Goal: Task Accomplishment & Management: Use online tool/utility

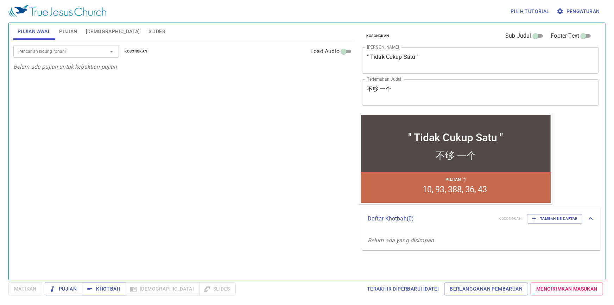
click at [76, 32] on span "Pujian" at bounding box center [68, 31] width 18 height 9
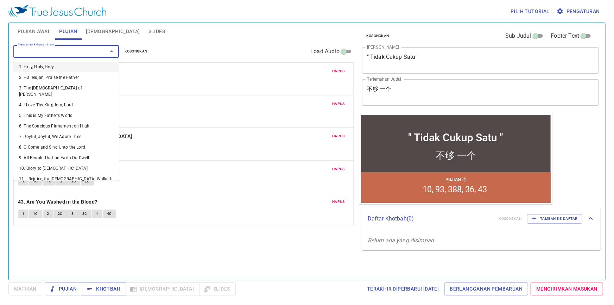
click at [84, 53] on input "Pencarian kidung rohani" at bounding box center [55, 51] width 81 height 8
type input "3"
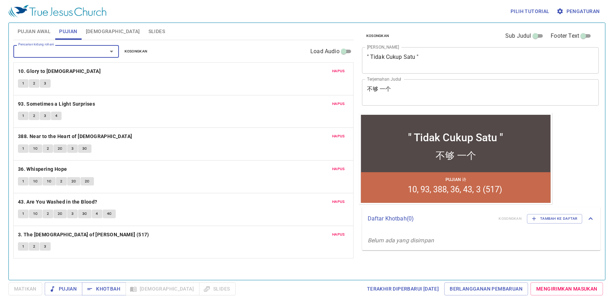
click at [198, 238] on div "Hapus 3. The God of Abraham Praise (517) 1 2 3" at bounding box center [183, 242] width 339 height 32
click at [343, 199] on span "Hapus" at bounding box center [338, 201] width 13 height 6
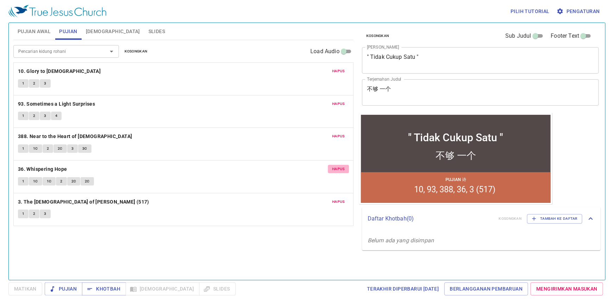
click at [342, 169] on span "Hapus" at bounding box center [338, 169] width 13 height 6
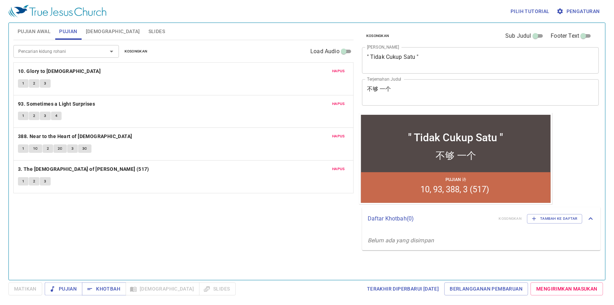
click at [340, 102] on span "Hapus" at bounding box center [338, 104] width 13 height 6
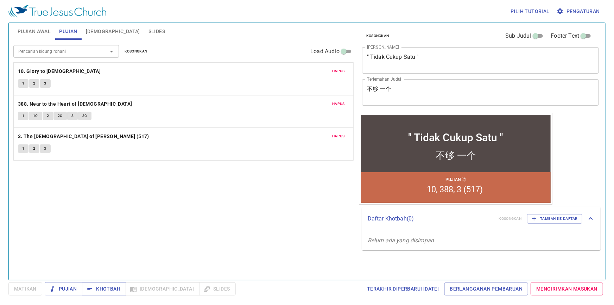
click at [100, 52] on div at bounding box center [106, 51] width 18 height 10
click at [418, 59] on textarea "" Tidak Cukup Satu "" at bounding box center [480, 59] width 227 height 13
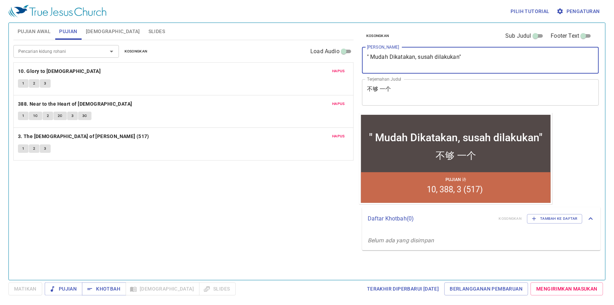
click at [498, 137] on div "" Mudah Dikatakan, susah dilakukan"" at bounding box center [455, 137] width 173 height 12
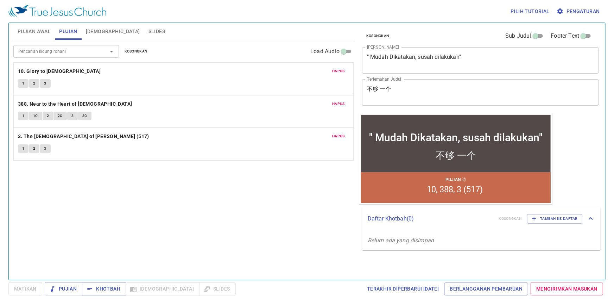
click at [436, 53] on textarea "" Mudah Dikatakan, susah dilakukan"" at bounding box center [480, 59] width 227 height 13
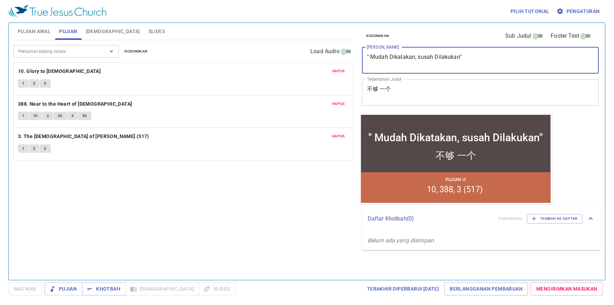
click at [425, 57] on textarea "" Mudah Dikatakan, susah Dilakukan"" at bounding box center [480, 59] width 227 height 13
click at [420, 56] on textarea "" Mudah Dikatakan, susah Dilakukan"" at bounding box center [480, 59] width 227 height 13
type textarea "" Mudah Dikatakan, Susah Dilakukan""
click at [417, 82] on div "不够 一个 x Terjemahan Judul" at bounding box center [480, 92] width 237 height 26
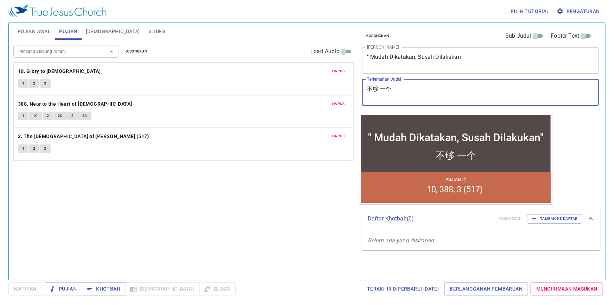
drag, startPoint x: 412, startPoint y: 88, endPoint x: 383, endPoint y: 78, distance: 29.8
click at [401, 84] on div "不够 一个 x Terjemahan Judul" at bounding box center [480, 92] width 237 height 26
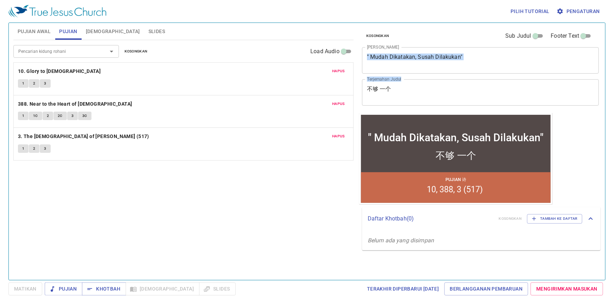
drag, startPoint x: 383, startPoint y: 78, endPoint x: 370, endPoint y: 74, distance: 14.4
click at [370, 74] on div "Kosongkan Sub Judul Footer Text Judul Khotbah " Mudah Dikatakan, Susah Dilakuka…" at bounding box center [479, 68] width 241 height 90
click at [413, 95] on textarea "不够 一个" at bounding box center [480, 91] width 227 height 13
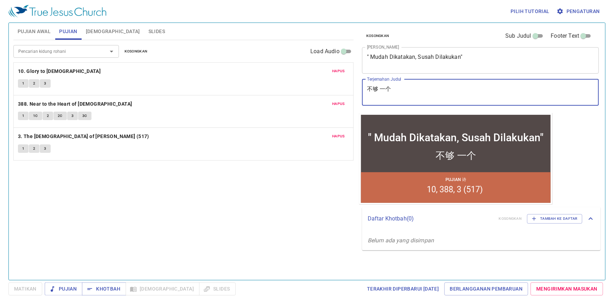
drag, startPoint x: 406, startPoint y: 90, endPoint x: 338, endPoint y: 66, distance: 72.0
click at [338, 66] on div "Pujian Awal Pujian Alkitab Slides Pencarian kidung rohani Pencarian kidung roha…" at bounding box center [307, 148] width 593 height 257
type textarea "说容易，做很难"
click at [336, 69] on span "Hapus" at bounding box center [338, 71] width 13 height 6
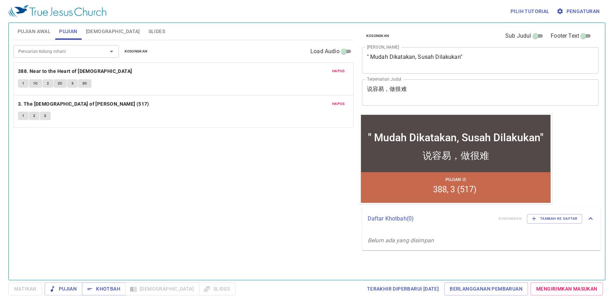
click at [337, 70] on span "Hapus" at bounding box center [338, 71] width 13 height 6
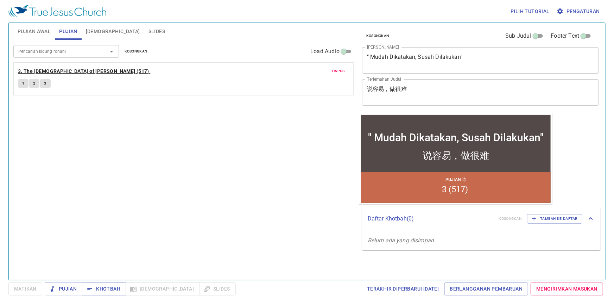
click at [81, 70] on b "3. The [DEMOGRAPHIC_DATA] of [PERSON_NAME] (517)" at bounding box center [83, 71] width 131 height 9
click at [24, 83] on span "1" at bounding box center [23, 83] width 2 height 6
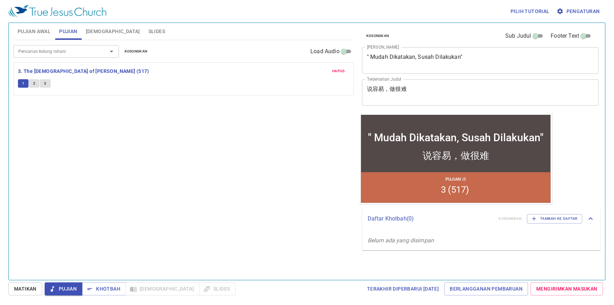
click at [33, 285] on span "Matikan" at bounding box center [25, 288] width 23 height 9
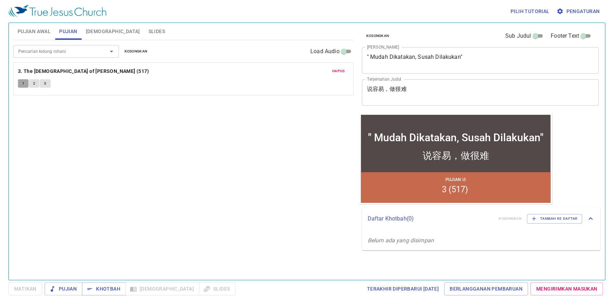
click at [19, 84] on button "1" at bounding box center [23, 83] width 11 height 8
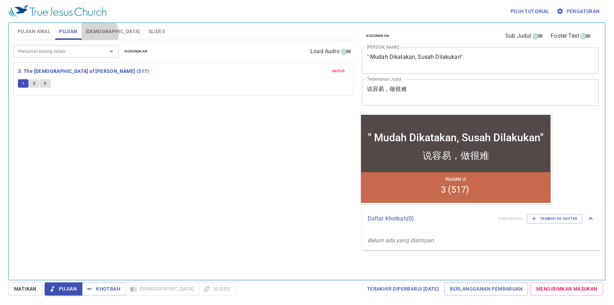
click at [98, 33] on span "[DEMOGRAPHIC_DATA]" at bounding box center [113, 31] width 54 height 9
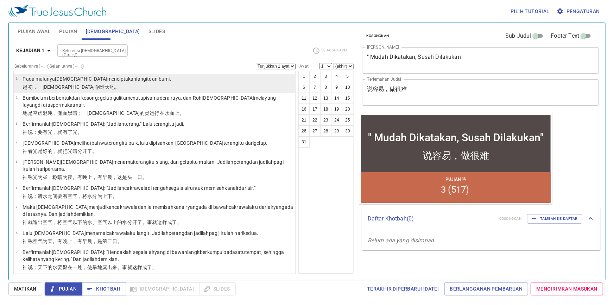
click at [111, 83] on p "﻿起初 ，　神 创造 天 地 。" at bounding box center [97, 86] width 148 height 7
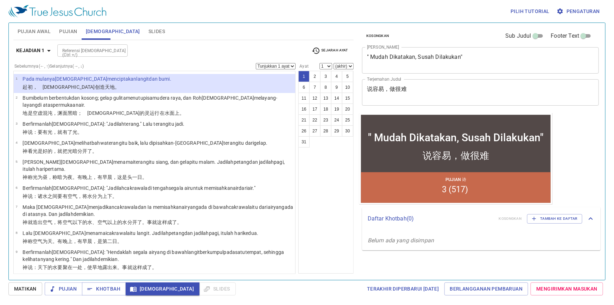
click at [29, 204] on span "Matikan" at bounding box center [25, 288] width 23 height 9
click at [269, 84] on li "1 Pada mulanya Allah menciptakan langit dan bumi . ﻿起初 ，　神 创造 天 地 。" at bounding box center [154, 83] width 281 height 19
click at [32, 204] on span "Matikan" at bounding box center [25, 288] width 23 height 9
click at [139, 204] on span "[DEMOGRAPHIC_DATA]" at bounding box center [162, 288] width 63 height 9
click at [109, 204] on button "Khotbah" at bounding box center [104, 288] width 44 height 13
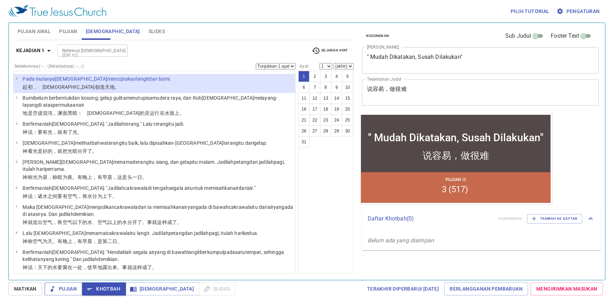
click at [70, 204] on button "Pujian" at bounding box center [64, 288] width 38 height 13
click at [102, 204] on span "Khotbah" at bounding box center [104, 288] width 33 height 9
click at [137, 204] on span "[DEMOGRAPHIC_DATA]" at bounding box center [162, 288] width 63 height 9
click at [426, 184] on div "Pujian 诗 3 (517)" at bounding box center [456, 187] width 190 height 31
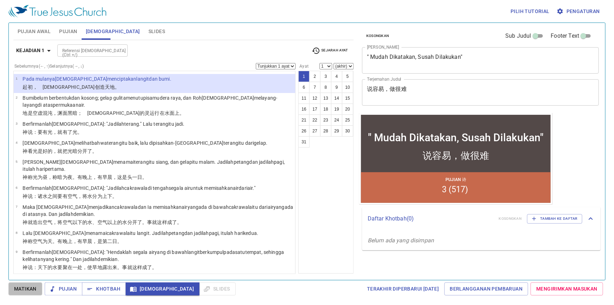
click at [31, 204] on span "Matikan" at bounding box center [25, 288] width 23 height 9
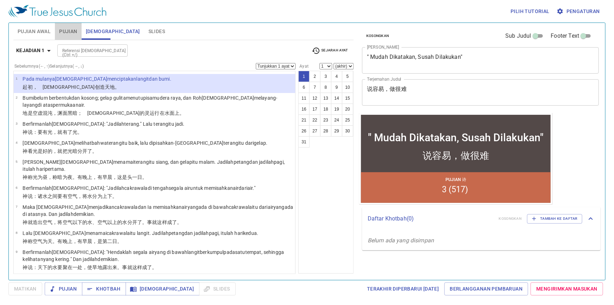
click at [64, 27] on span "Pujian" at bounding box center [68, 31] width 18 height 9
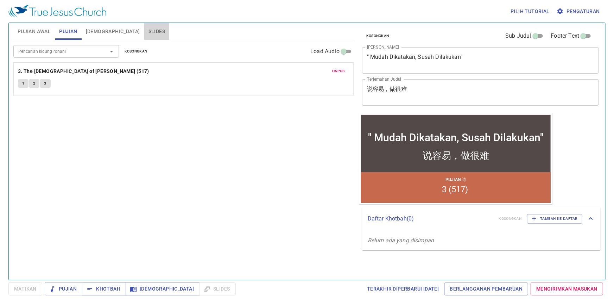
click at [148, 33] on span "Slides" at bounding box center [156, 31] width 17 height 9
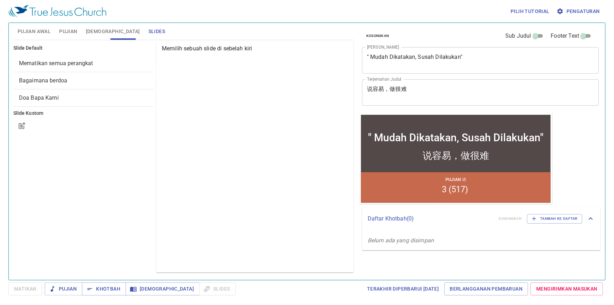
drag, startPoint x: 42, startPoint y: 33, endPoint x: 55, endPoint y: 35, distance: 13.1
click at [42, 34] on span "Pujian Awal" at bounding box center [34, 31] width 33 height 9
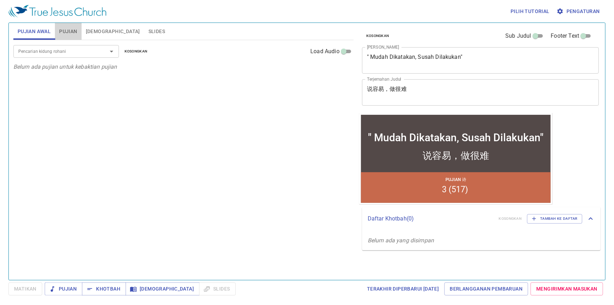
click at [64, 33] on span "Pujian" at bounding box center [68, 31] width 18 height 9
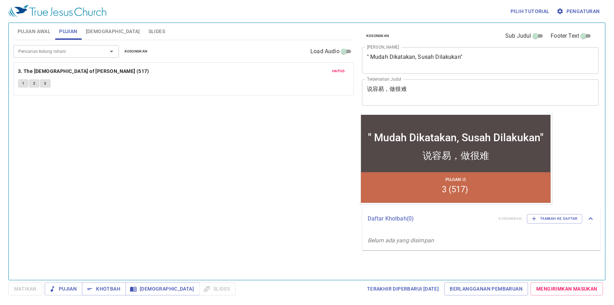
click at [398, 172] on div "Pujian 诗 3 (517)" at bounding box center [456, 187] width 190 height 31
click at [69, 204] on span "Pujian" at bounding box center [63, 288] width 26 height 9
click at [458, 191] on li "3 (517)" at bounding box center [454, 189] width 26 height 10
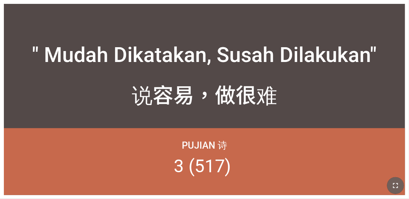
click at [255, 185] on icon "button" at bounding box center [395, 185] width 8 height 8
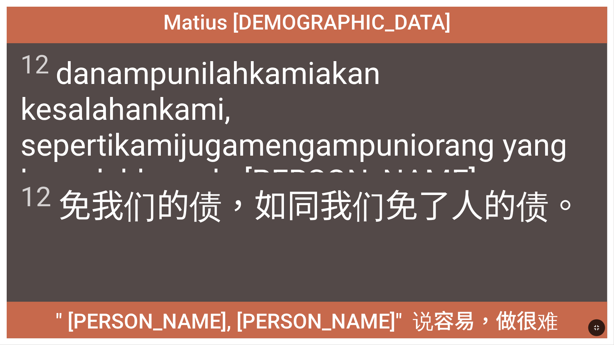
drag, startPoint x: 549, startPoint y: 6, endPoint x: 501, endPoint y: 6, distance: 47.8
click at [255, 6] on div "[DEMOGRAPHIC_DATA] [DEMOGRAPHIC_DATA] 12 [PERSON_NAME] ampunilah kami akan kesa…" at bounding box center [307, 172] width 614 height 345
click at [255, 204] on icon "button" at bounding box center [596, 328] width 8 height 8
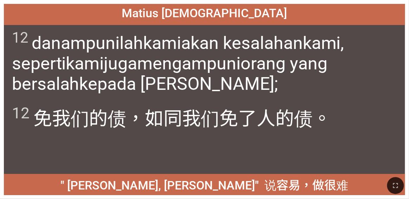
drag, startPoint x: 394, startPoint y: 181, endPoint x: 394, endPoint y: 199, distance: 18.3
click at [255, 181] on icon "button" at bounding box center [395, 185] width 8 height 8
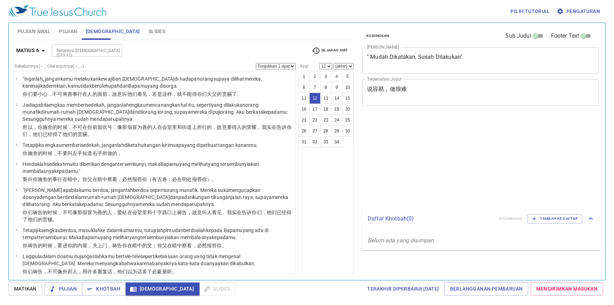
select select "12"
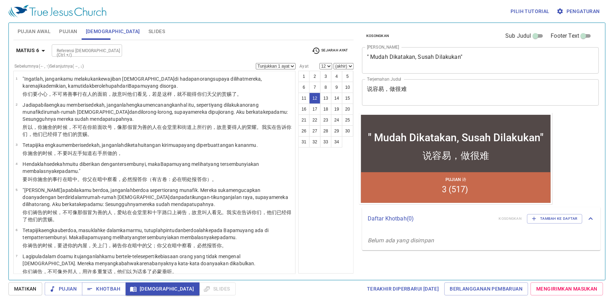
scroll to position [197, 0]
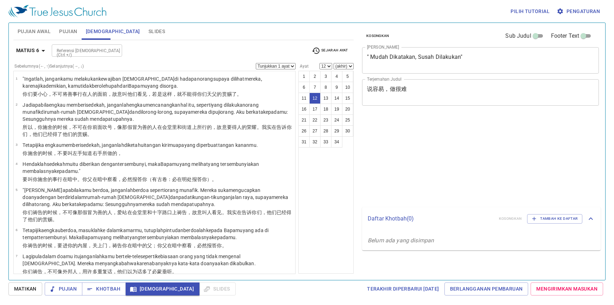
select select "12"
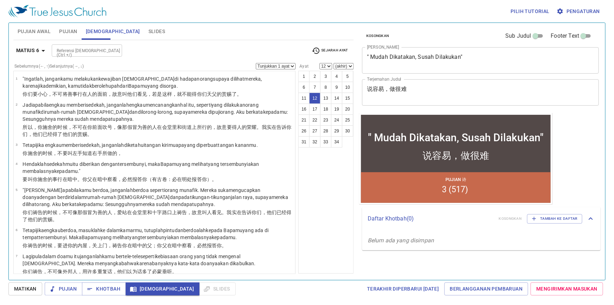
scroll to position [197, 0]
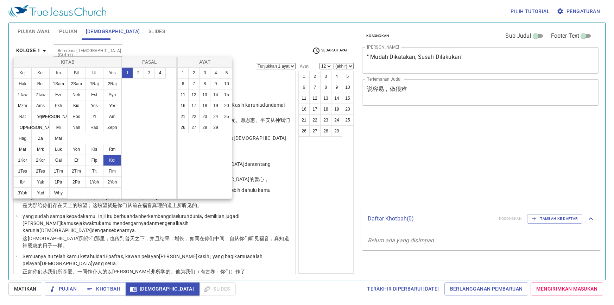
select select "12"
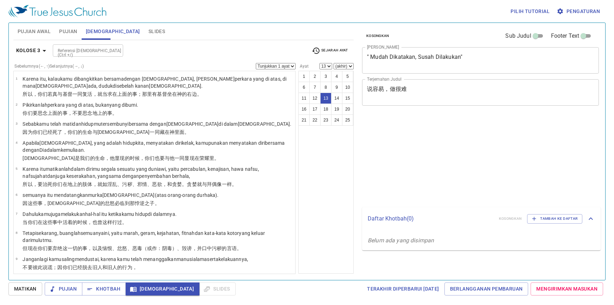
select select "13"
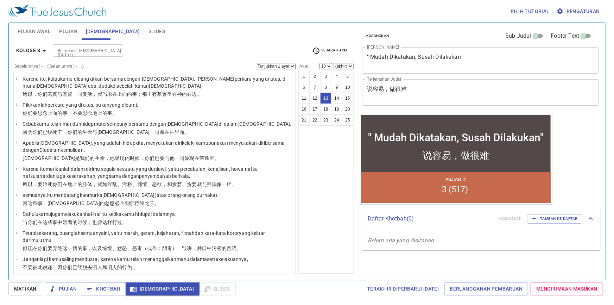
scroll to position [199, 0]
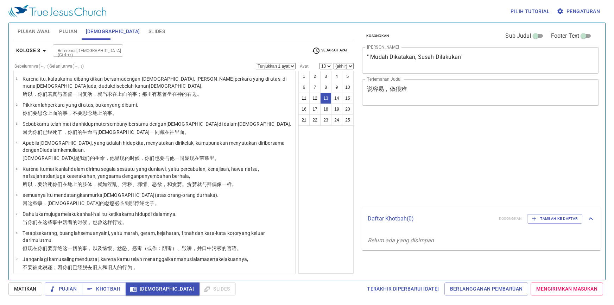
select select "13"
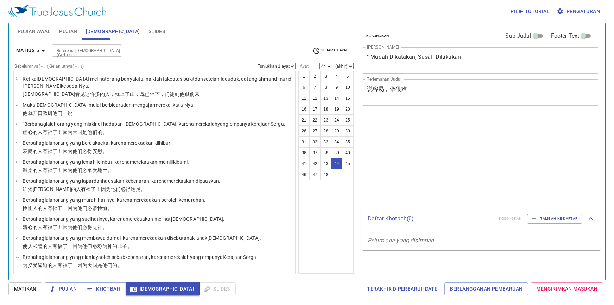
select select "44"
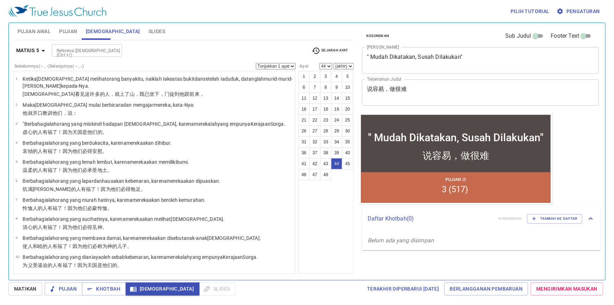
scroll to position [939, 0]
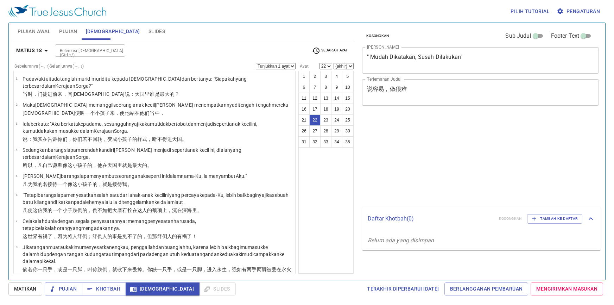
select select "22"
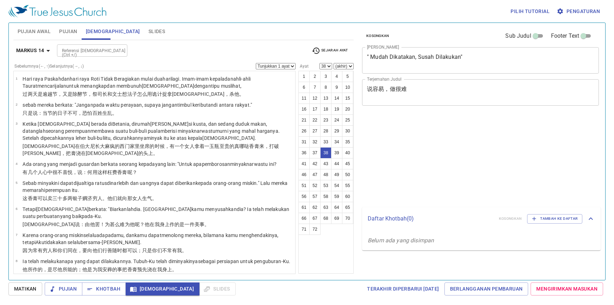
select select "38"
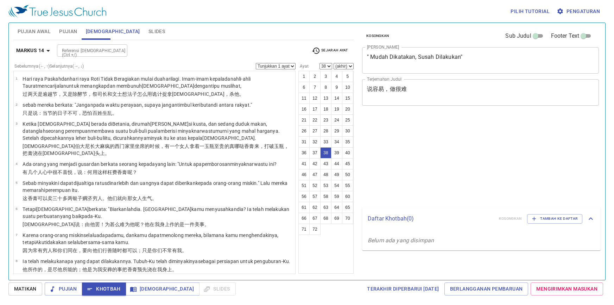
select select "38"
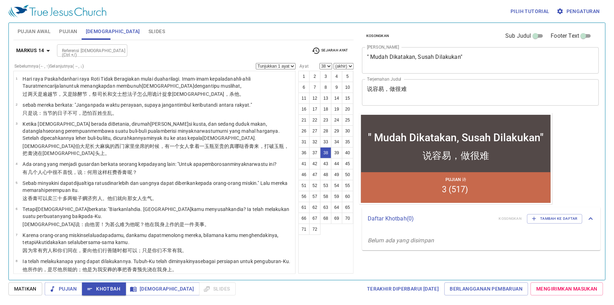
scroll to position [821, 0]
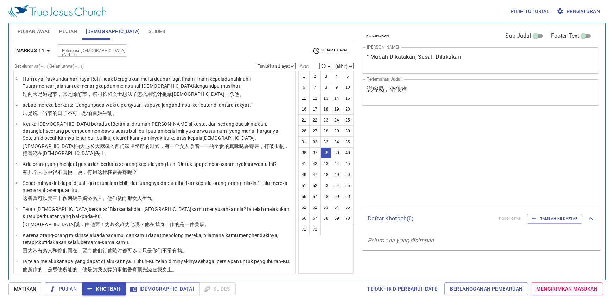
select select "38"
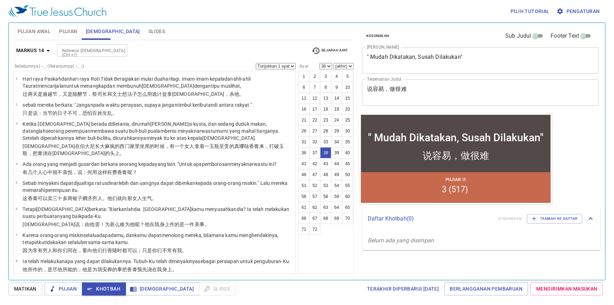
scroll to position [821, 0]
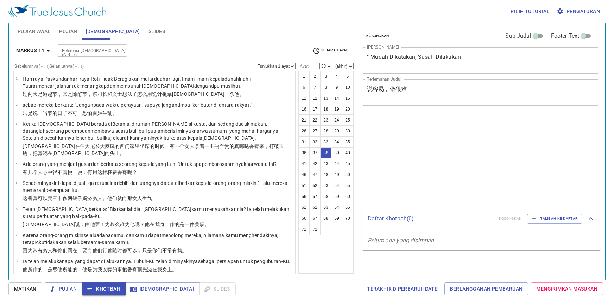
select select "38"
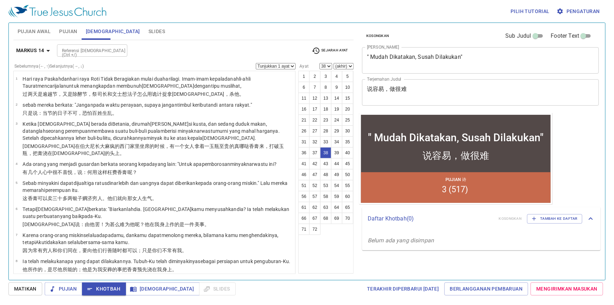
scroll to position [821, 0]
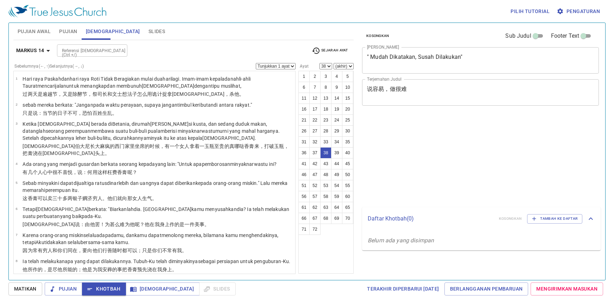
select select "38"
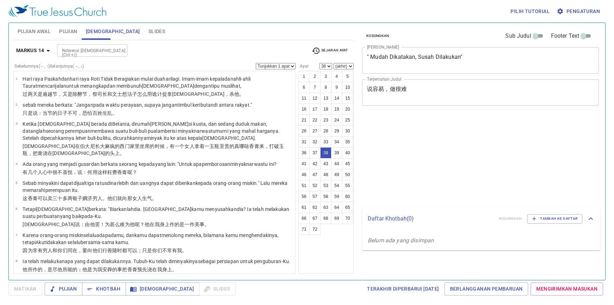
select select "38"
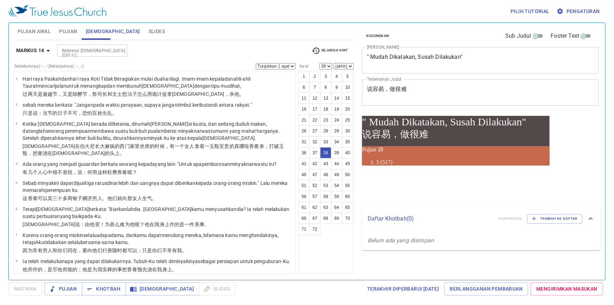
click at [72, 35] on span "Pujian" at bounding box center [68, 31] width 18 height 9
click at [71, 34] on span "Pujian" at bounding box center [68, 31] width 18 height 9
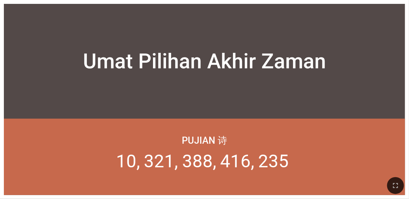
click at [255, 184] on icon "button" at bounding box center [395, 185] width 8 height 8
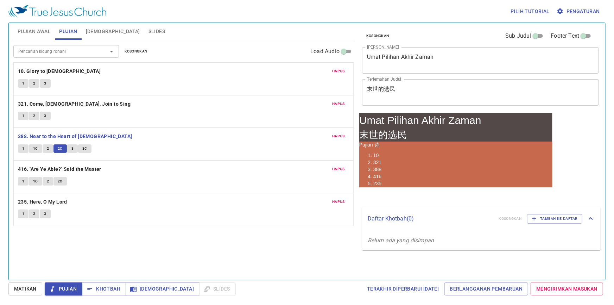
click at [71, 148] on span "3" at bounding box center [72, 148] width 2 height 6
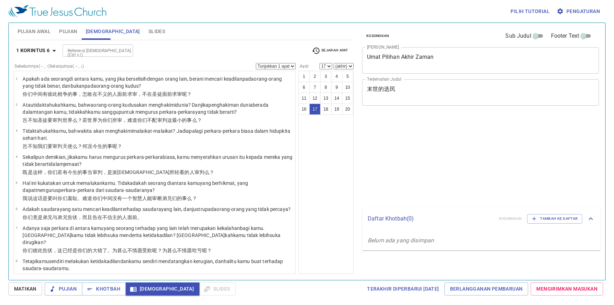
select select "17"
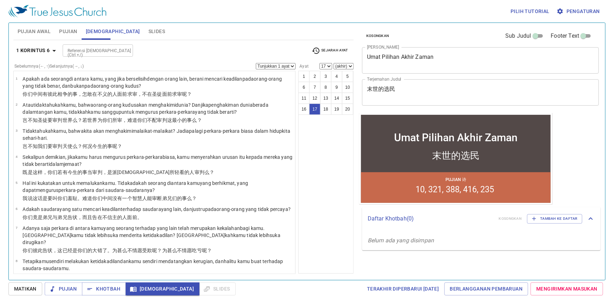
scroll to position [295, 0]
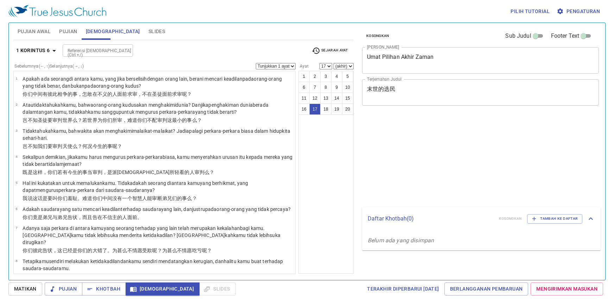
select select "17"
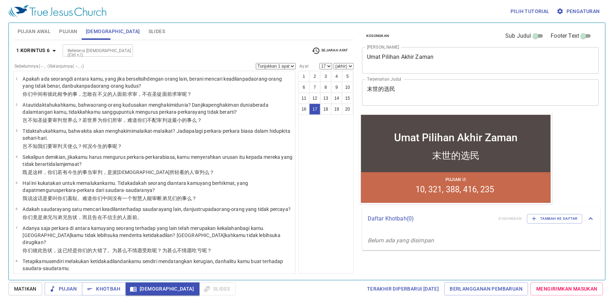
scroll to position [295, 0]
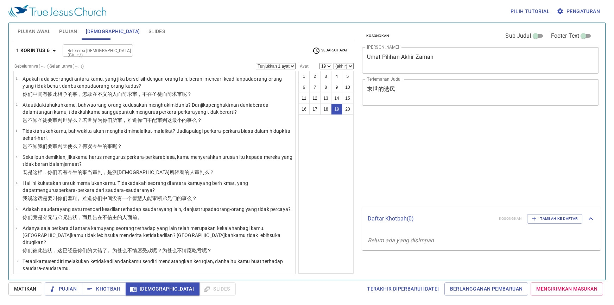
select select "19"
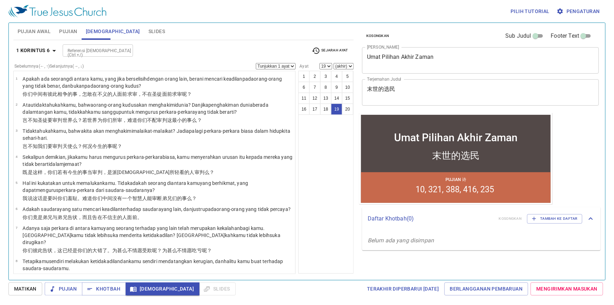
scroll to position [295, 0]
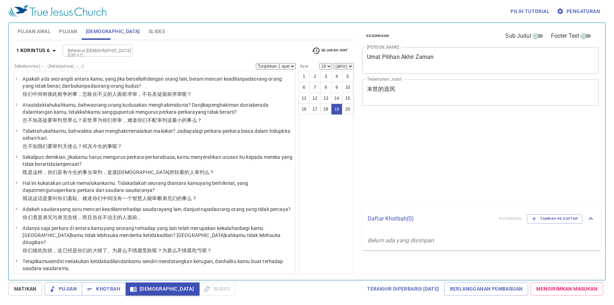
select select "19"
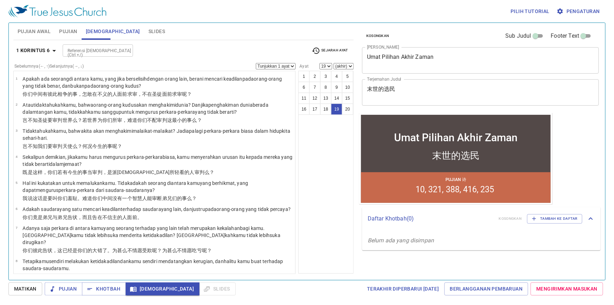
scroll to position [295, 0]
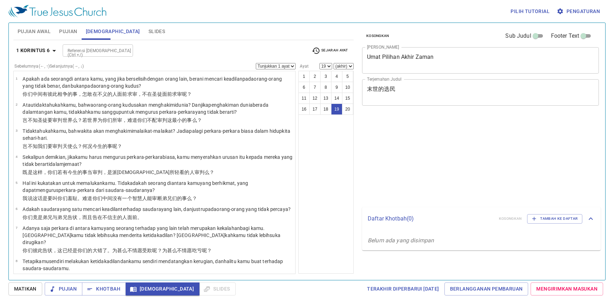
select select "19"
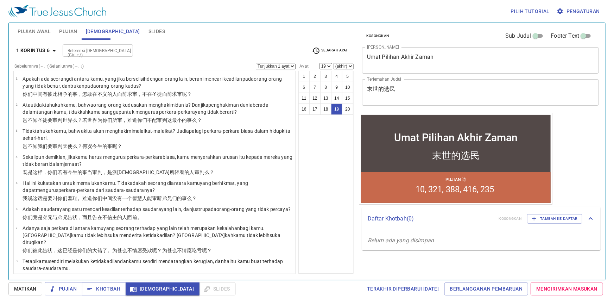
scroll to position [295, 0]
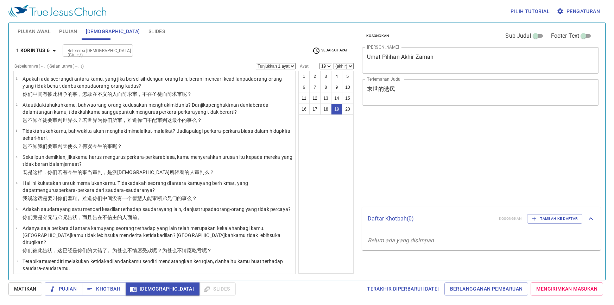
select select "19"
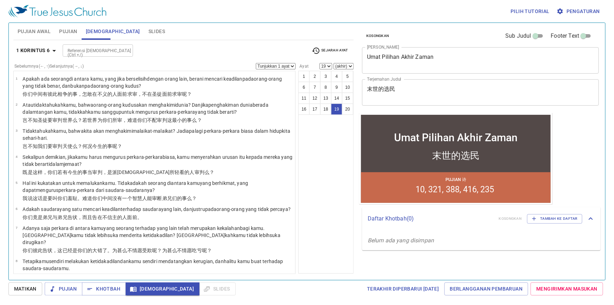
scroll to position [295, 0]
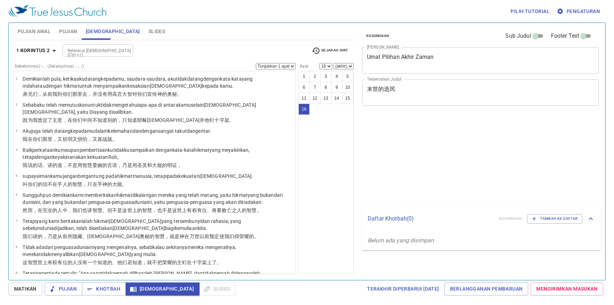
select select "16"
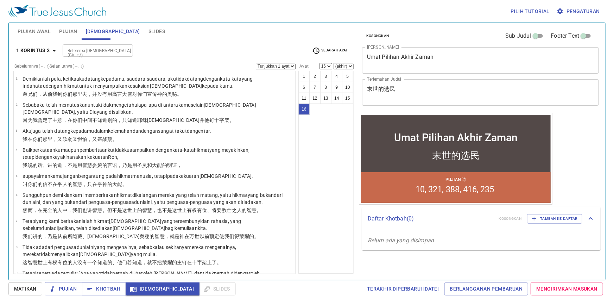
scroll to position [205, 0]
